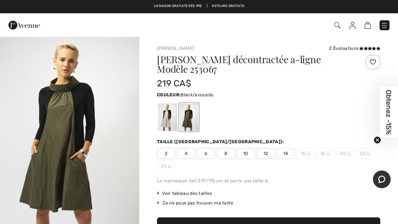
click at [394, 98] on span "Obtenez -15%" at bounding box center [388, 111] width 18 height 51
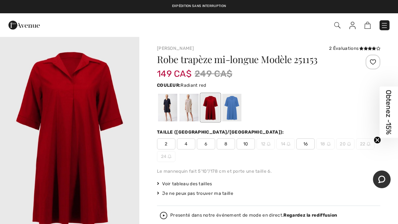
click at [166, 106] on div at bounding box center [167, 108] width 19 height 28
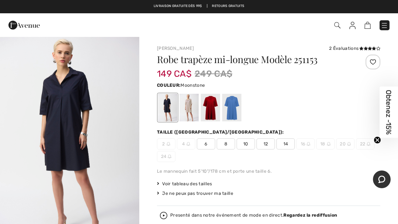
click at [189, 105] on div at bounding box center [188, 108] width 19 height 28
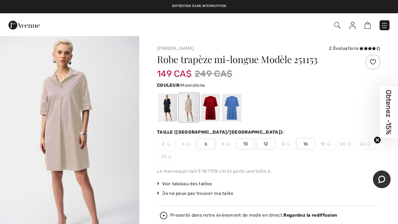
scroll to position [24, 0]
